Goal: Task Accomplishment & Management: Complete application form

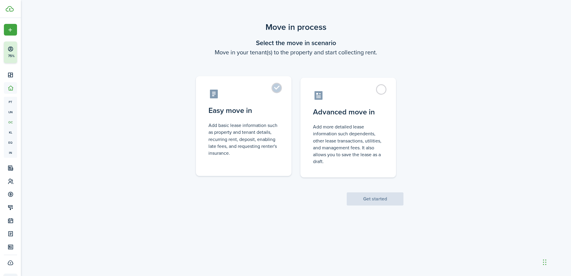
click at [272, 91] on control-radio-card-icon at bounding box center [244, 94] width 71 height 10
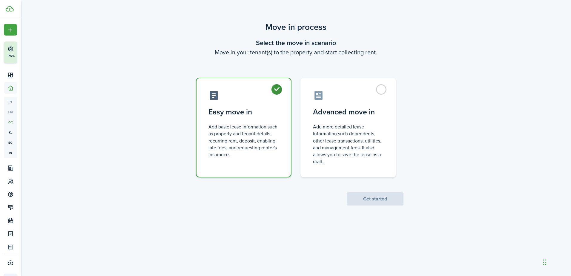
radio input "true"
click at [365, 197] on button "Get started" at bounding box center [375, 198] width 57 height 13
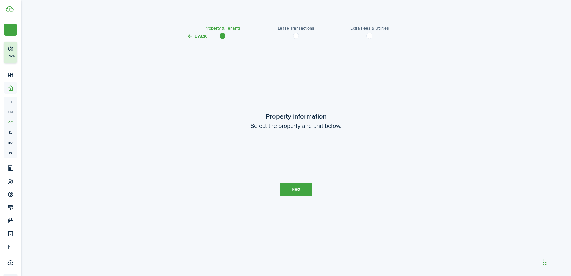
click at [296, 154] on loading-skeleton at bounding box center [296, 153] width 126 height 17
click at [254, 152] on input "Paseo Cevera" at bounding box center [296, 153] width 126 height 17
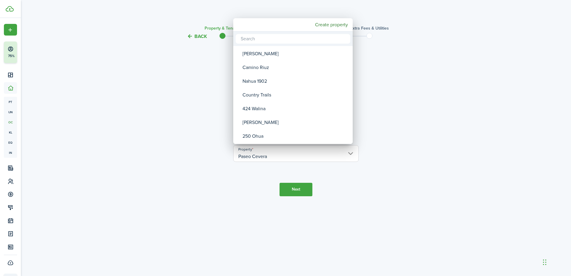
click at [275, 156] on div at bounding box center [285, 138] width 667 height 372
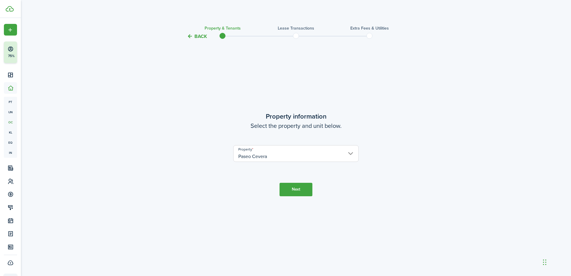
click at [296, 188] on button "Next" at bounding box center [296, 189] width 33 height 13
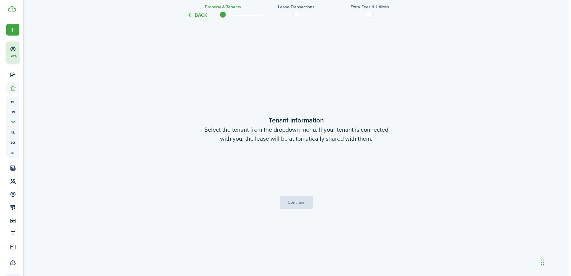
scroll to position [236, 0]
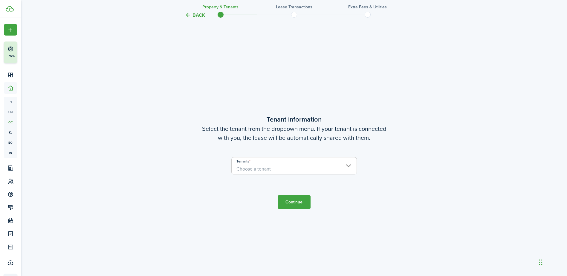
click at [272, 169] on span "Choose a tenant" at bounding box center [294, 169] width 125 height 10
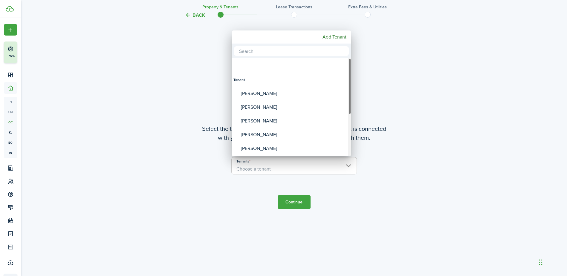
drag, startPoint x: 349, startPoint y: 90, endPoint x: 354, endPoint y: 74, distance: 16.4
click at [354, 74] on div "Tenant [PERSON_NAME] [PERSON_NAME] [PERSON_NAME] [PERSON_NAME] [PERSON_NAME] [P…" at bounding box center [283, 138] width 567 height 276
click at [392, 90] on div at bounding box center [283, 138] width 663 height 372
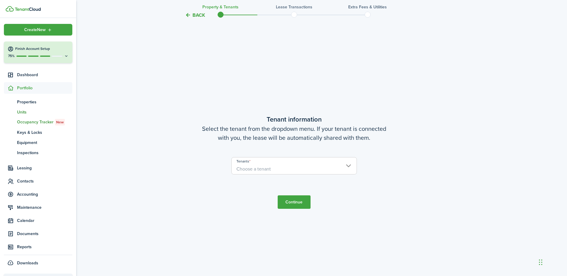
click at [23, 108] on link "un Units" at bounding box center [38, 112] width 68 height 10
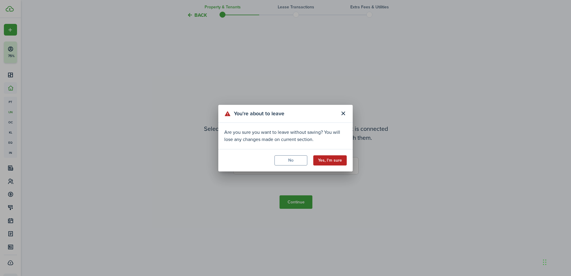
click at [322, 159] on button "Yes, I'm sure" at bounding box center [330, 160] width 33 height 10
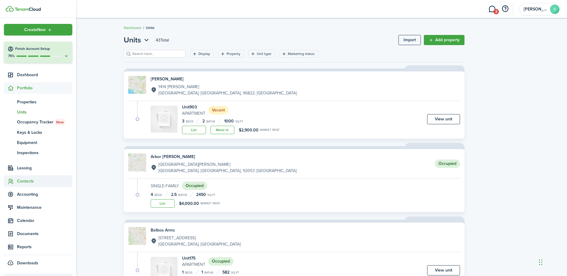
click at [28, 182] on span "Contacts" at bounding box center [44, 181] width 55 height 6
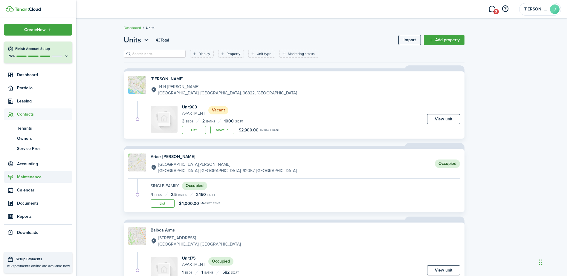
click at [33, 174] on span "Maintenance" at bounding box center [44, 177] width 55 height 6
click at [28, 111] on span "Contacts" at bounding box center [44, 114] width 55 height 6
click at [30, 146] on span "Service Pros" at bounding box center [44, 149] width 55 height 6
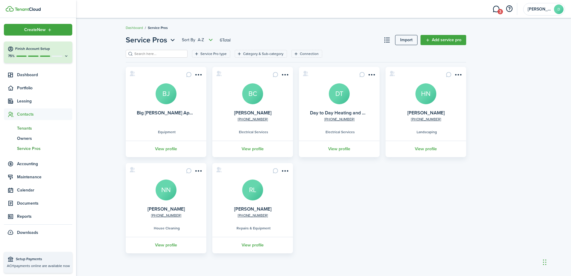
click at [24, 128] on span "Tenants" at bounding box center [44, 128] width 55 height 6
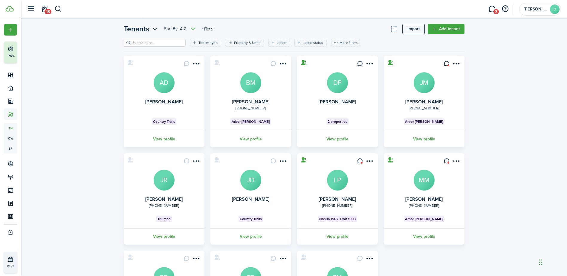
scroll to position [6, 0]
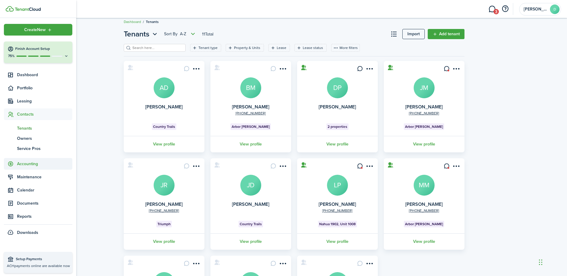
click at [30, 163] on span "Accounting" at bounding box center [44, 164] width 55 height 6
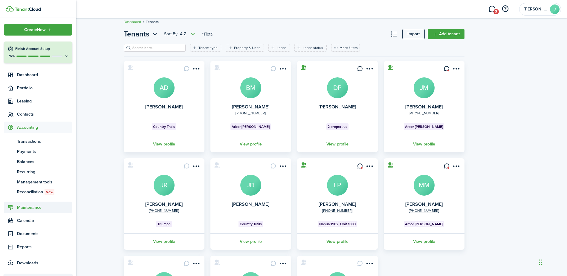
click at [34, 207] on span "Maintenance" at bounding box center [44, 207] width 55 height 6
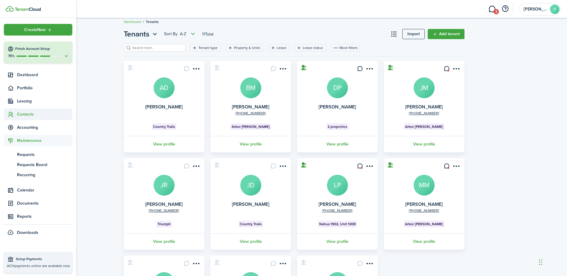
click at [27, 114] on span "Contacts" at bounding box center [44, 114] width 55 height 6
click at [26, 136] on span "Owners" at bounding box center [44, 138] width 55 height 6
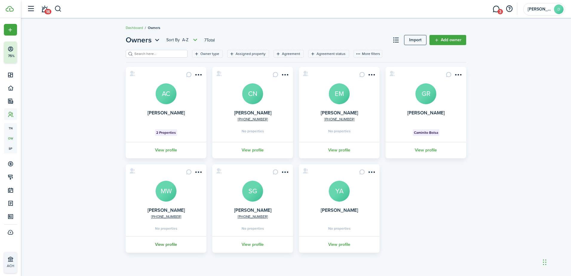
click at [163, 240] on link "View profile" at bounding box center [166, 244] width 82 height 16
click at [255, 147] on link "View profile" at bounding box center [253, 150] width 82 height 16
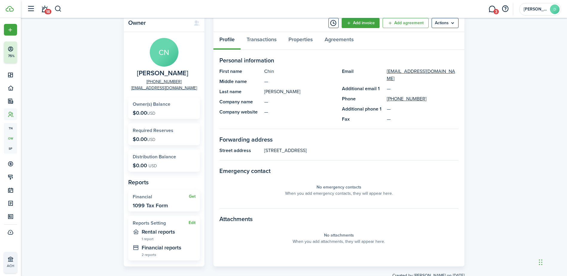
scroll to position [10, 0]
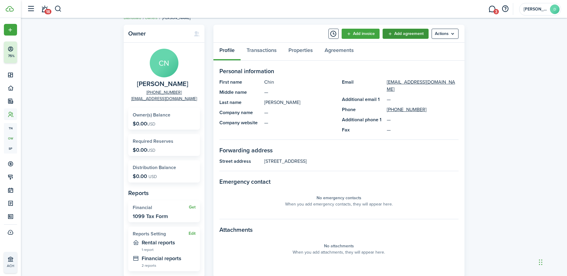
click at [394, 31] on link "Add agreement" at bounding box center [406, 34] width 46 height 10
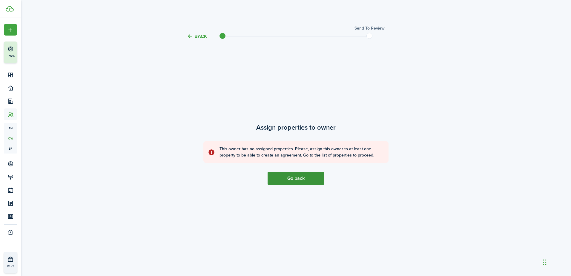
click at [301, 178] on link "Go back" at bounding box center [296, 178] width 57 height 13
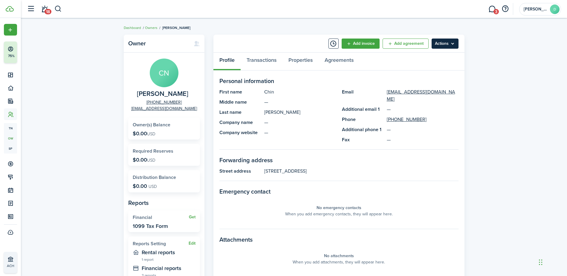
click at [441, 42] on menu-btn "Actions" at bounding box center [445, 44] width 27 height 10
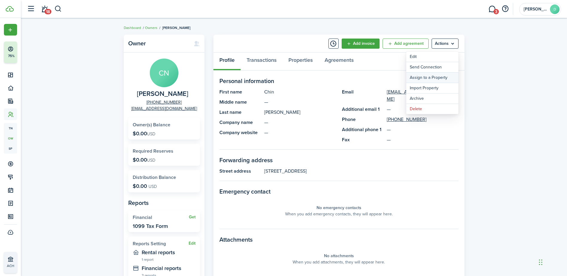
click at [433, 79] on link "Assign to a Property" at bounding box center [432, 78] width 52 height 10
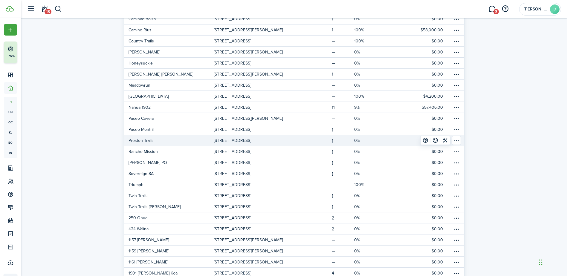
scroll to position [90, 0]
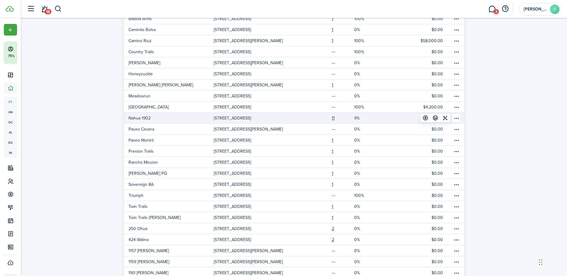
click at [298, 116] on link "[STREET_ADDRESS]" at bounding box center [259, 118] width 90 height 11
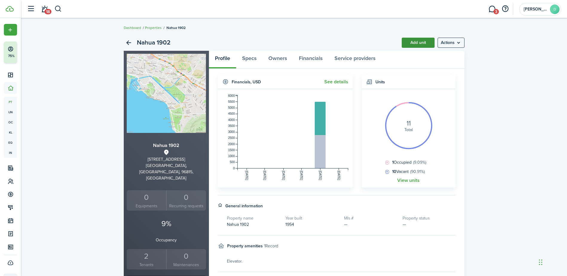
click at [417, 39] on link "Add unit" at bounding box center [418, 43] width 33 height 10
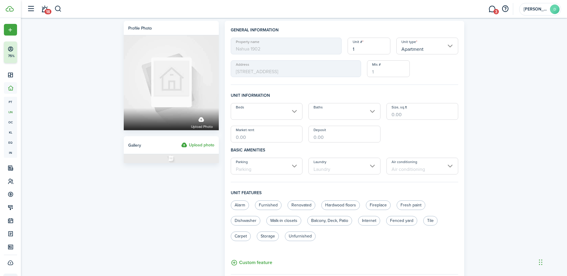
click at [283, 113] on input "Beds" at bounding box center [267, 111] width 72 height 17
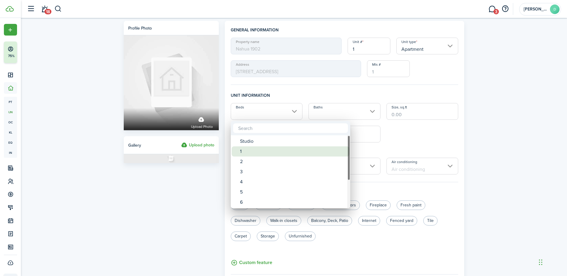
click at [252, 154] on div "1" at bounding box center [293, 151] width 106 height 10
type input "1"
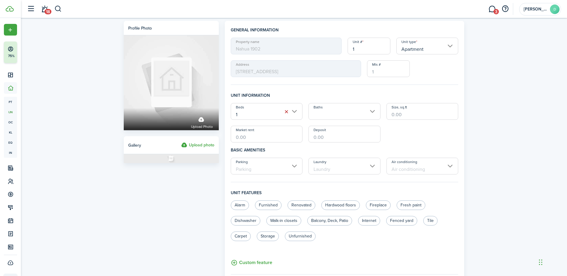
click at [330, 118] on input "Baths" at bounding box center [344, 111] width 72 height 17
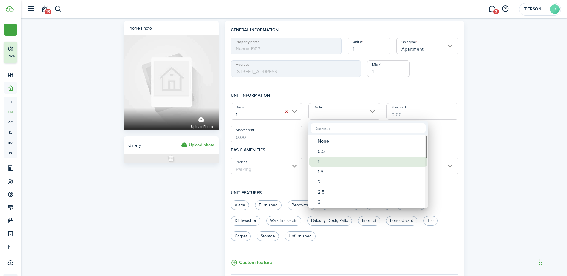
click at [318, 162] on div "1" at bounding box center [371, 162] width 106 height 10
type input "1"
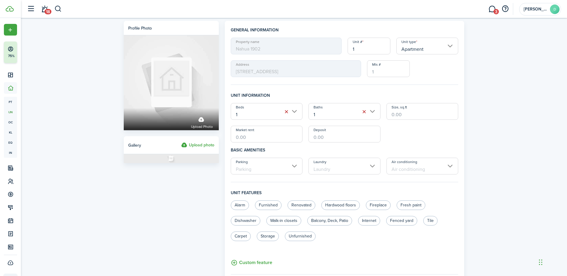
click at [396, 116] on input "Size, sq.ft" at bounding box center [422, 111] width 72 height 17
type input "533"
click at [484, 126] on div "Profile photo Upload photo Gallery Upload photo General information Property na…" at bounding box center [294, 232] width 546 height 429
click at [289, 164] on input "Parking" at bounding box center [267, 166] width 72 height 17
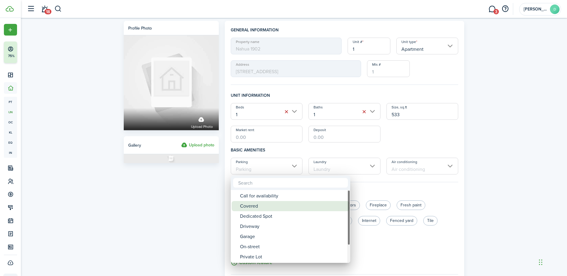
click at [266, 209] on div "Covered" at bounding box center [293, 206] width 106 height 10
type input "Covered"
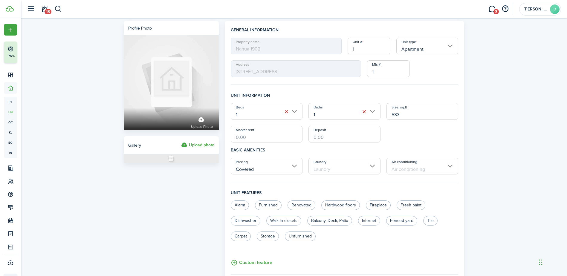
click at [356, 167] on input "Laundry" at bounding box center [344, 166] width 72 height 17
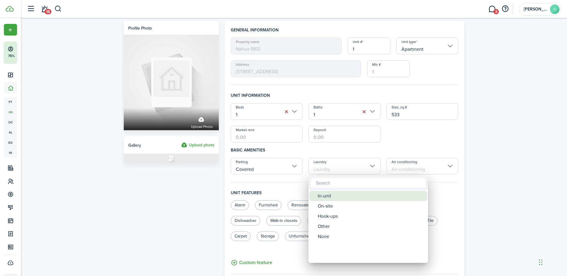
click at [329, 197] on div "In-unit" at bounding box center [371, 196] width 106 height 10
type input "In-unit"
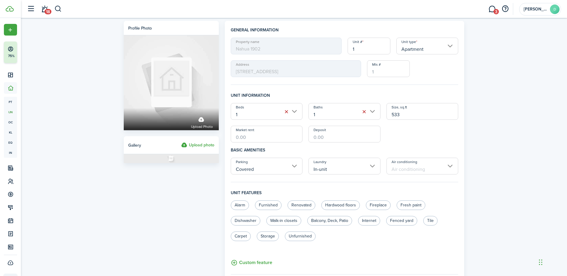
click at [392, 168] on input "Air conditioning" at bounding box center [422, 166] width 72 height 17
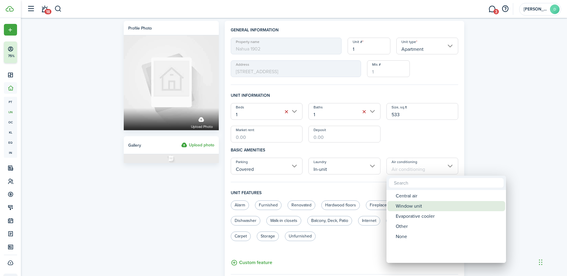
click at [398, 203] on div "Window unit" at bounding box center [449, 206] width 106 height 10
type input "Window unit"
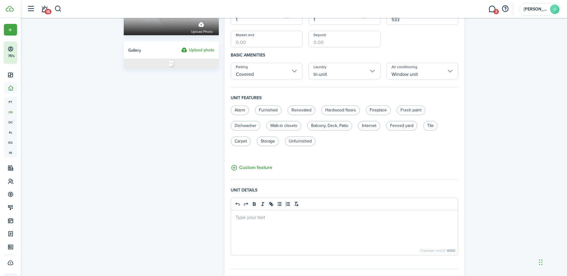
scroll to position [99, 0]
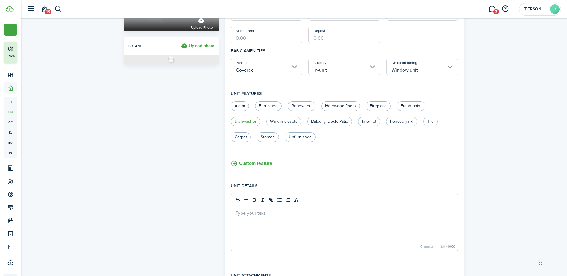
click at [246, 121] on label "Dishwasher" at bounding box center [246, 122] width 30 height 10
radio input "true"
click at [318, 119] on label "Balcony, Deck, Patio" at bounding box center [329, 122] width 45 height 10
radio input "true"
click at [369, 123] on label "Internet" at bounding box center [369, 122] width 22 height 10
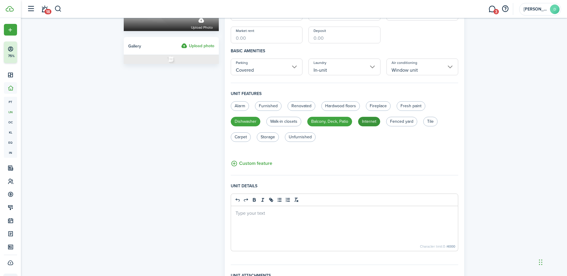
radio input "true"
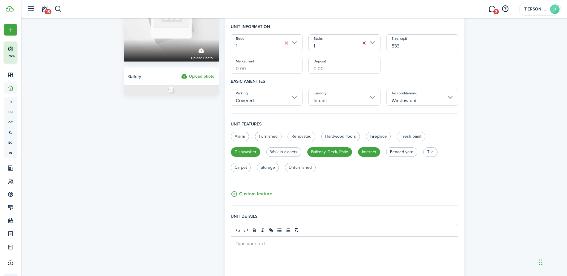
scroll to position [80, 0]
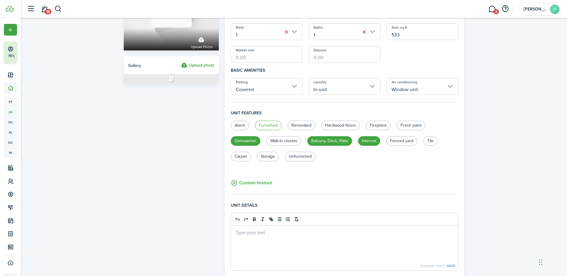
click at [274, 126] on label "Furnished" at bounding box center [268, 126] width 27 height 10
radio input "true"
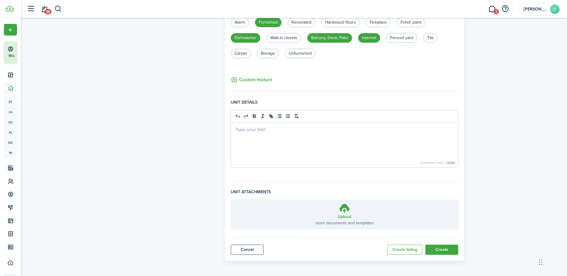
scroll to position [184, 0]
click at [343, 205] on icon at bounding box center [344, 207] width 11 height 11
click at [231, 199] on input "Upload store documents and templates Choose file" at bounding box center [231, 199] width 0 height 0
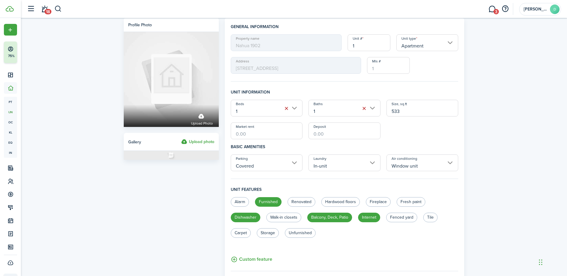
scroll to position [0, 0]
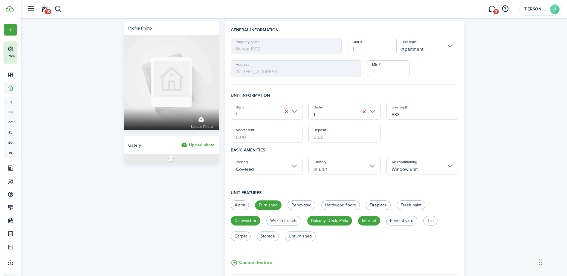
click at [249, 137] on input "Market rent" at bounding box center [267, 134] width 72 height 17
type input "$2,800.00"
type input "$2,900.00"
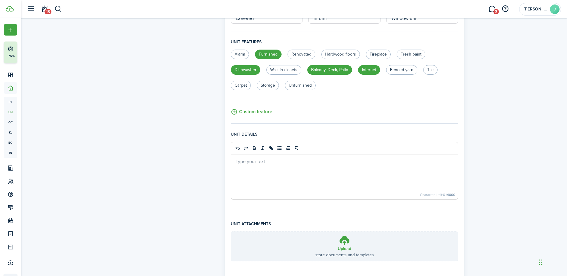
scroll to position [184, 0]
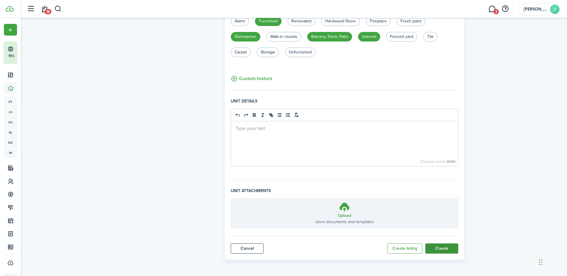
click at [435, 247] on button "Create" at bounding box center [441, 249] width 33 height 10
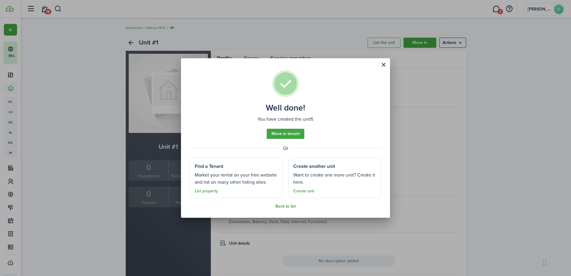
click at [290, 205] on link "Back to list" at bounding box center [286, 206] width 20 height 5
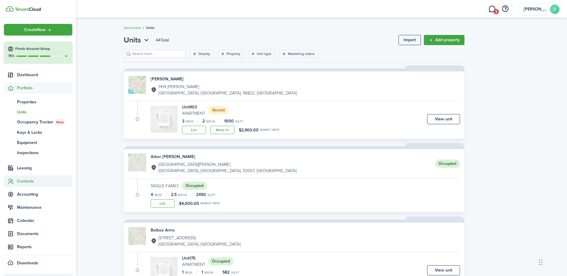
click at [25, 176] on span "Contacts" at bounding box center [38, 181] width 68 height 12
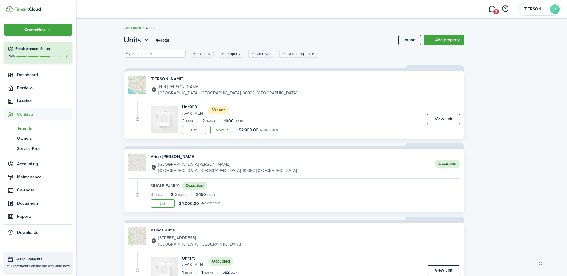
click at [27, 126] on span "Tenants" at bounding box center [44, 128] width 55 height 6
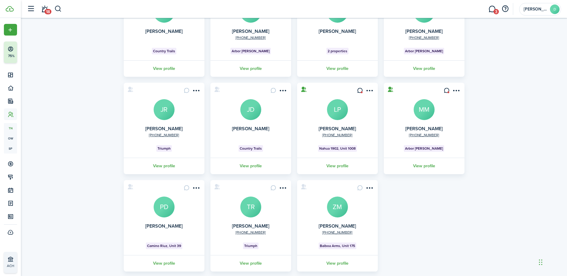
scroll to position [90, 0]
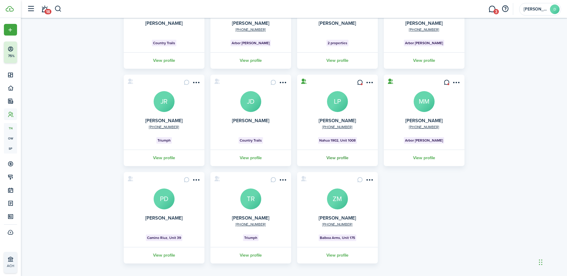
click at [333, 157] on link "View profile" at bounding box center [337, 158] width 82 height 16
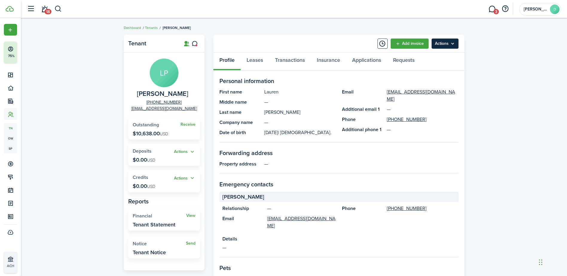
click at [441, 44] on menu-btn "Actions" at bounding box center [445, 44] width 27 height 10
click at [484, 143] on div "Tenant LP [PERSON_NAME] [PHONE_NUMBER] [EMAIL_ADDRESS][DOMAIN_NAME] Receive Out…" at bounding box center [294, 233] width 546 height 402
click at [531, 12] on account-user-avatar "[PERSON_NAME]" at bounding box center [540, 9] width 42 height 13
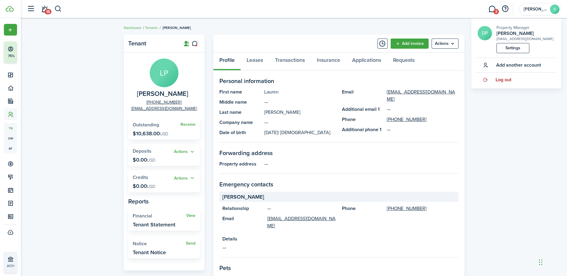
click at [502, 81] on span "Log out" at bounding box center [504, 79] width 16 height 5
